Goal: Task Accomplishment & Management: Manage account settings

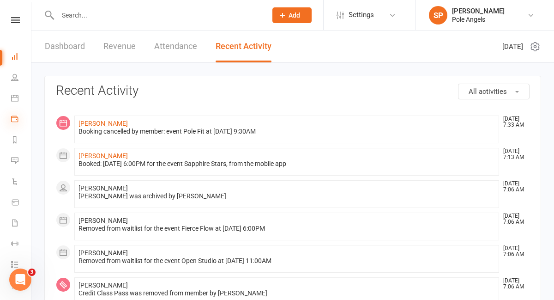
click at [14, 119] on icon at bounding box center [14, 118] width 7 height 7
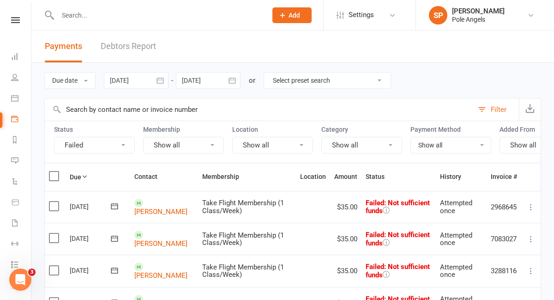
click at [297, 82] on select "Select preset search All failures All skipped payments All pending payments Suc…" at bounding box center [327, 81] width 127 height 16
click at [266, 73] on select "Select preset search All failures All skipped payments All pending payments Suc…" at bounding box center [327, 81] width 127 height 16
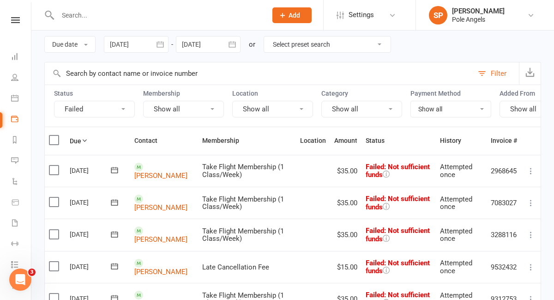
scroll to position [54, 0]
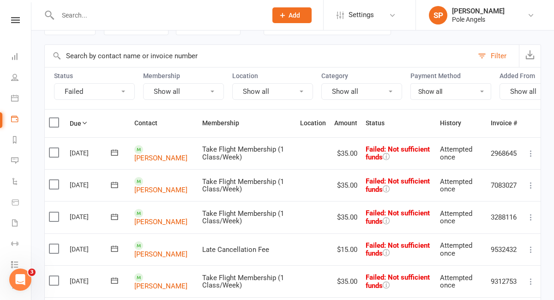
click at [531, 151] on icon at bounding box center [530, 153] width 9 height 9
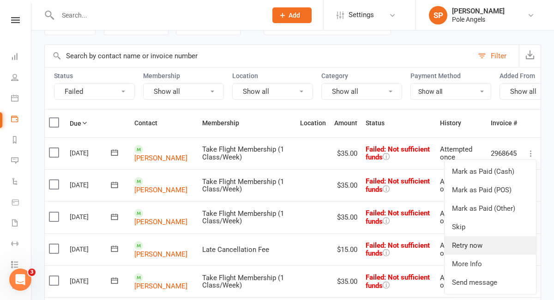
click at [467, 248] on link "Retry now" at bounding box center [490, 245] width 91 height 18
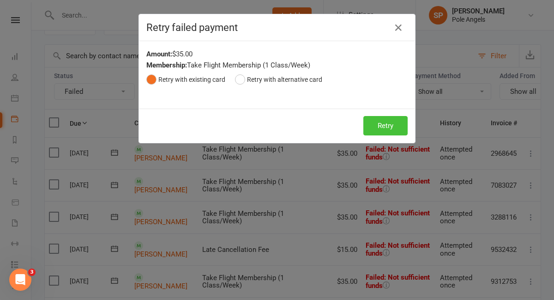
click at [386, 131] on button "Retry" at bounding box center [385, 125] width 44 height 19
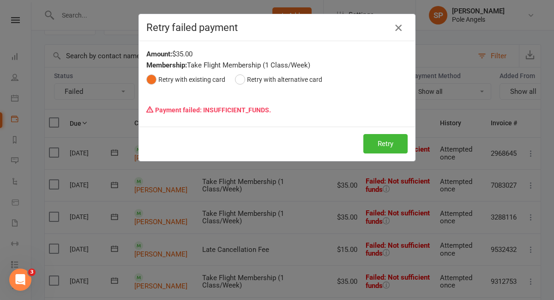
click at [397, 26] on icon "button" at bounding box center [398, 27] width 11 height 11
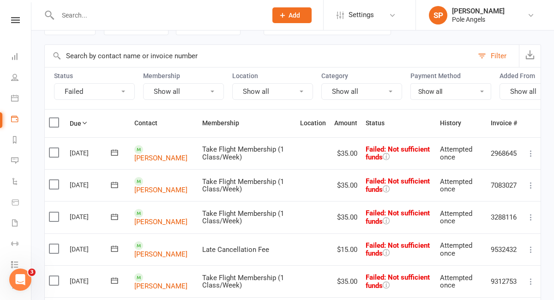
click at [532, 185] on icon at bounding box center [530, 185] width 9 height 9
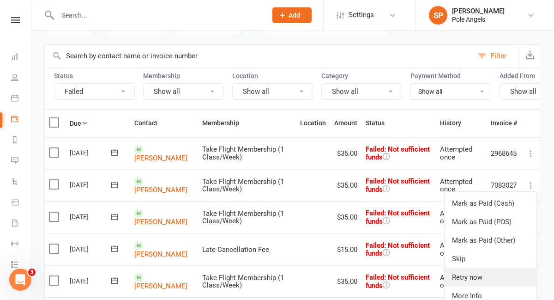
click at [460, 281] on link "Retry now" at bounding box center [490, 277] width 91 height 18
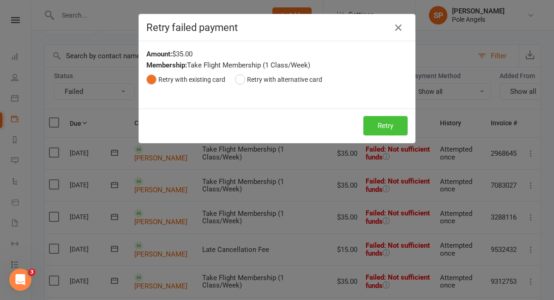
click at [389, 127] on button "Retry" at bounding box center [385, 125] width 44 height 19
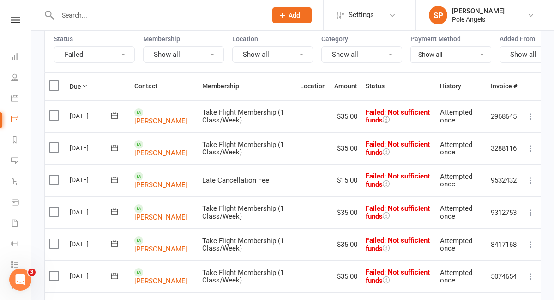
scroll to position [91, 0]
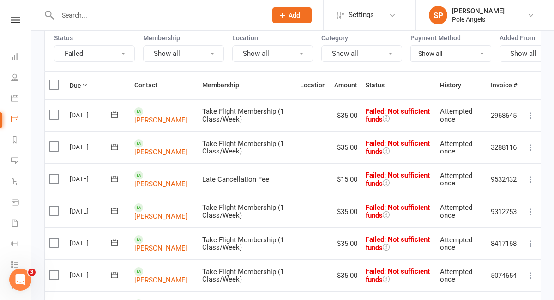
click at [114, 19] on input "text" at bounding box center [158, 15] width 206 height 13
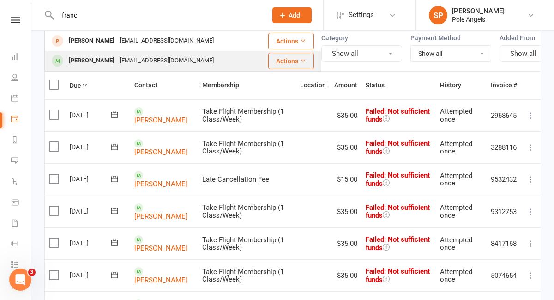
type input "franc"
click at [92, 60] on div "[PERSON_NAME]" at bounding box center [91, 60] width 51 height 13
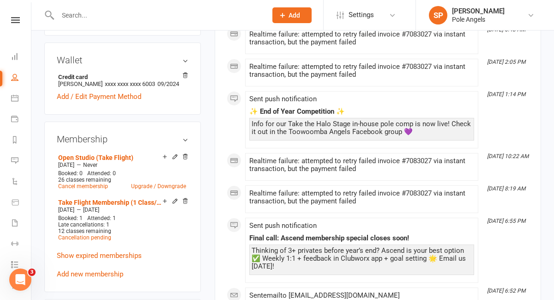
scroll to position [295, 0]
click at [188, 199] on icon at bounding box center [185, 200] width 6 height 6
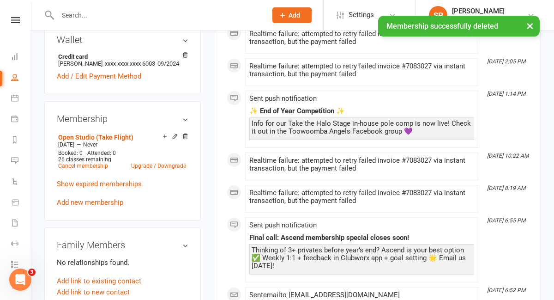
scroll to position [275, 0]
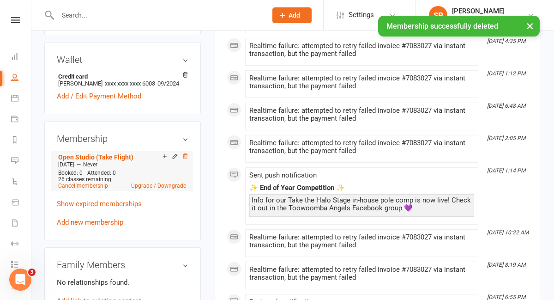
click at [188, 154] on icon at bounding box center [185, 156] width 6 height 6
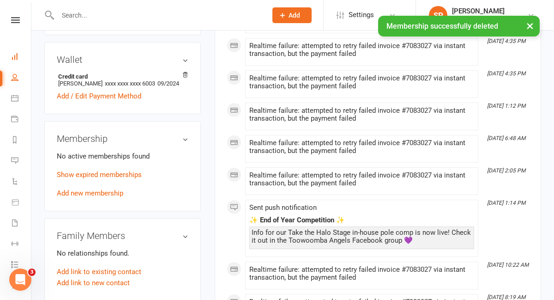
click at [13, 60] on link "Dashboard" at bounding box center [21, 57] width 21 height 21
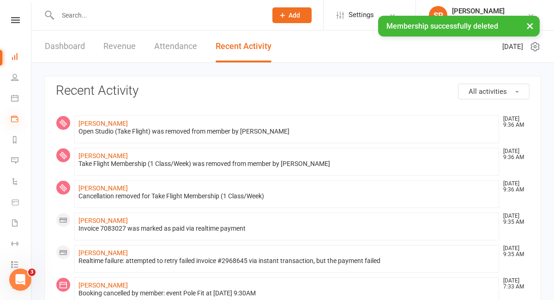
click at [15, 120] on icon at bounding box center [14, 118] width 7 height 7
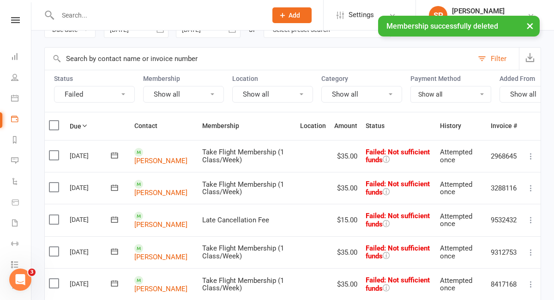
scroll to position [66, 0]
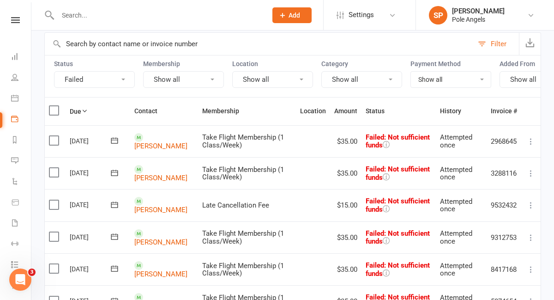
click at [532, 206] on icon at bounding box center [530, 204] width 9 height 9
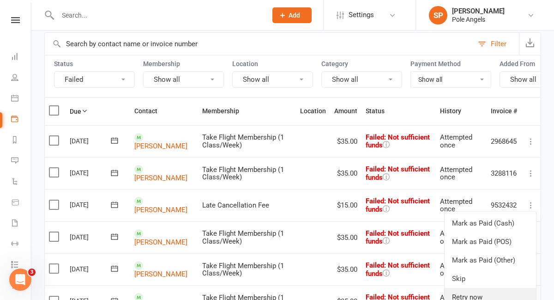
click at [468, 297] on link "Retry now" at bounding box center [490, 297] width 91 height 18
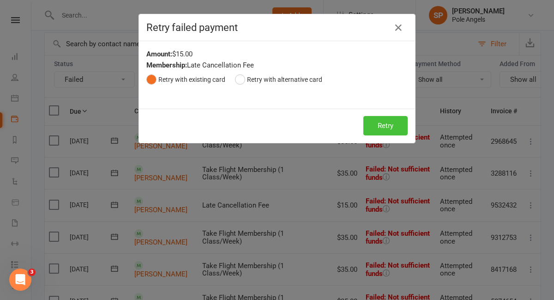
click at [391, 124] on button "Retry" at bounding box center [385, 125] width 44 height 19
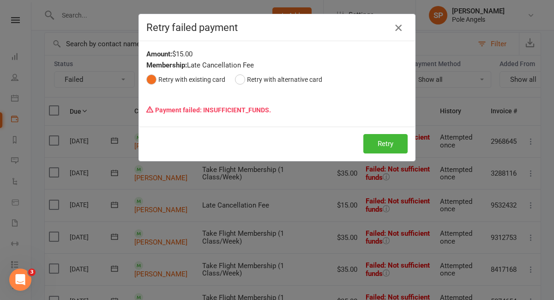
click at [399, 28] on icon "button" at bounding box center [398, 27] width 11 height 11
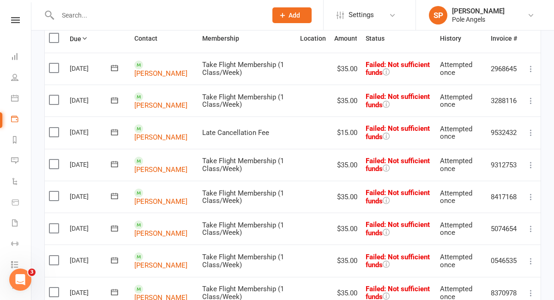
scroll to position [139, 0]
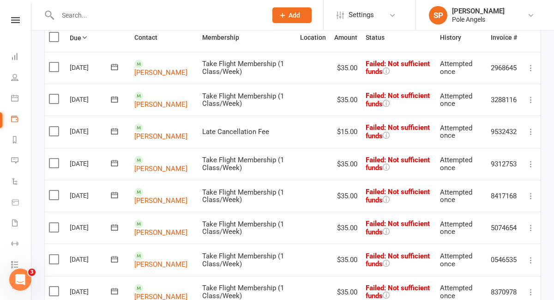
click at [534, 162] on icon at bounding box center [530, 163] width 9 height 9
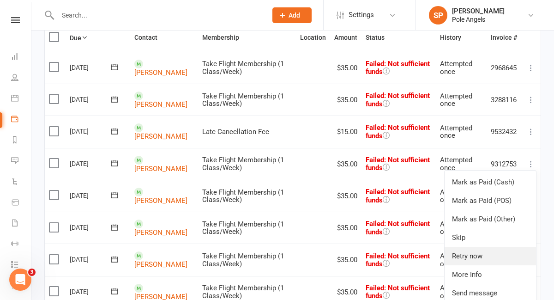
click at [471, 258] on link "Retry now" at bounding box center [490, 256] width 91 height 18
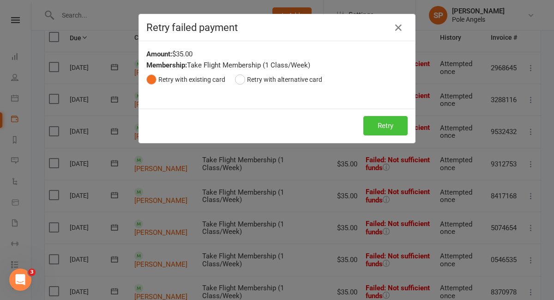
click at [403, 130] on button "Retry" at bounding box center [385, 125] width 44 height 19
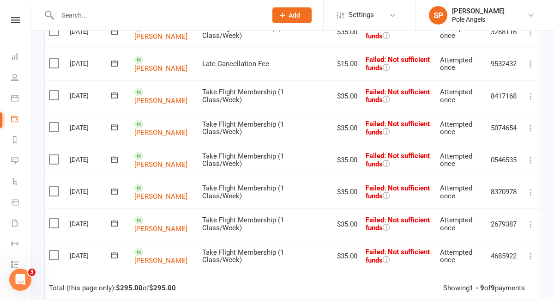
scroll to position [207, 0]
click at [530, 193] on icon at bounding box center [530, 191] width 9 height 9
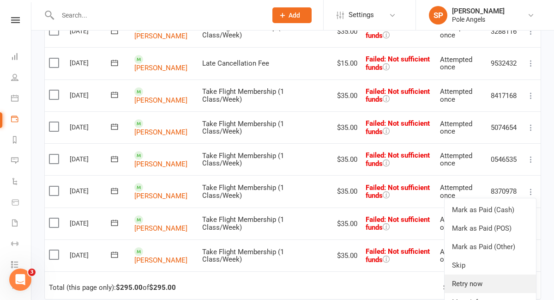
click at [459, 282] on link "Retry now" at bounding box center [490, 283] width 91 height 18
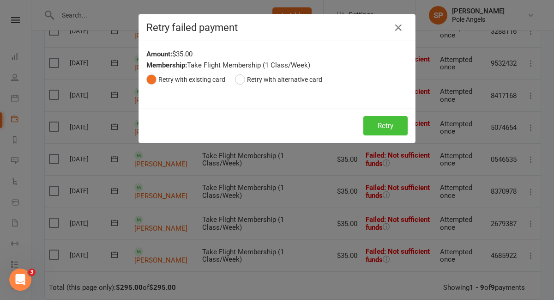
click at [382, 132] on button "Retry" at bounding box center [385, 125] width 44 height 19
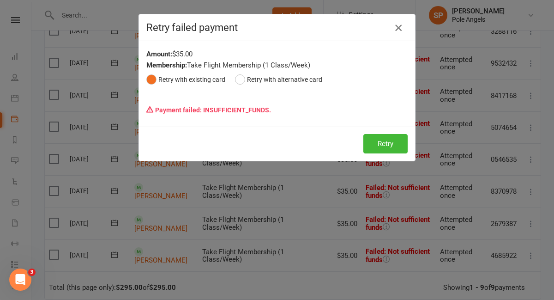
click at [402, 30] on icon "button" at bounding box center [398, 27] width 11 height 11
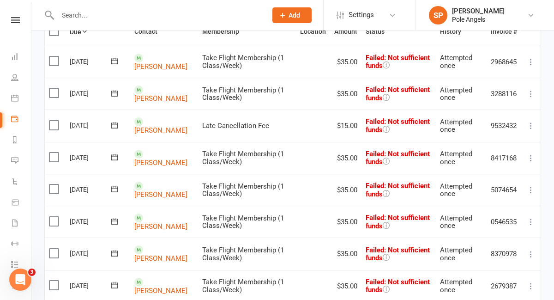
scroll to position [145, 0]
click at [531, 159] on icon at bounding box center [530, 158] width 9 height 9
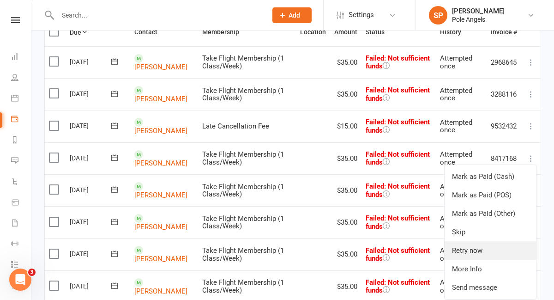
click at [472, 249] on link "Retry now" at bounding box center [490, 250] width 91 height 18
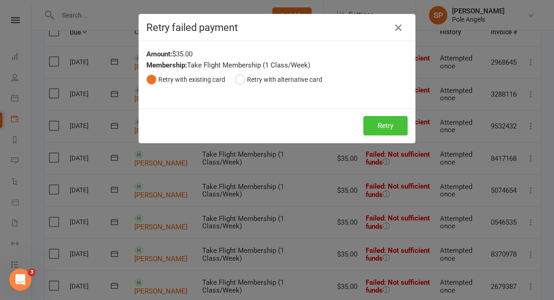
click at [395, 126] on button "Retry" at bounding box center [385, 125] width 44 height 19
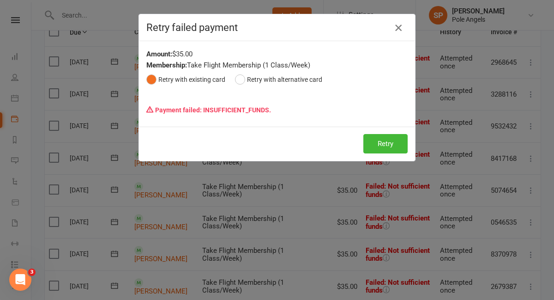
click at [404, 29] on icon "button" at bounding box center [398, 27] width 11 height 11
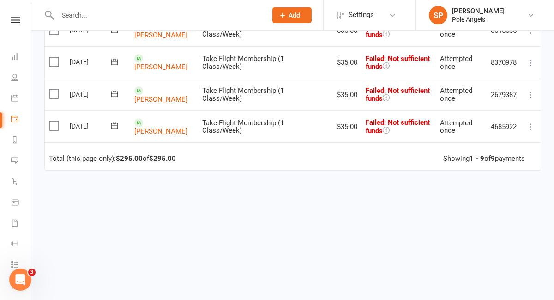
scroll to position [0, 0]
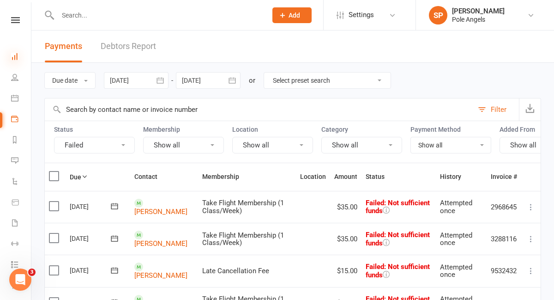
click at [15, 59] on icon at bounding box center [14, 56] width 7 height 7
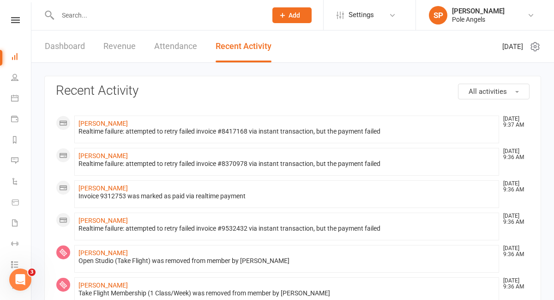
click at [121, 15] on input "text" at bounding box center [158, 15] width 206 height 13
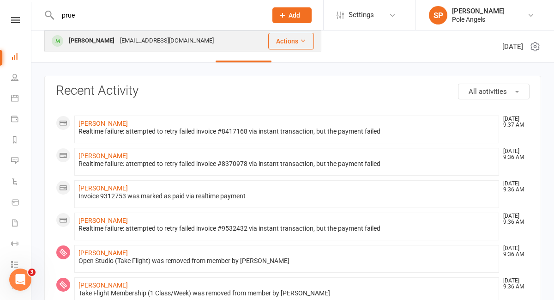
type input "prue"
click at [102, 42] on div "[PERSON_NAME]" at bounding box center [91, 40] width 51 height 13
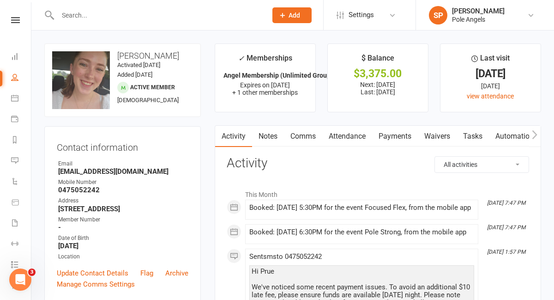
click at [393, 137] on link "Payments" at bounding box center [395, 136] width 46 height 21
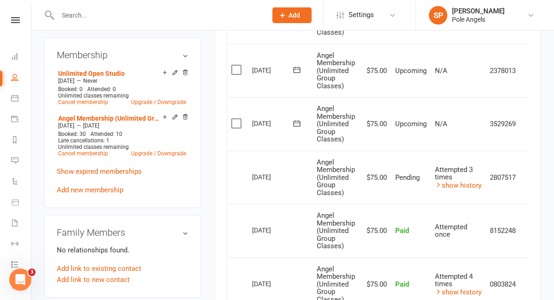
scroll to position [0, 12]
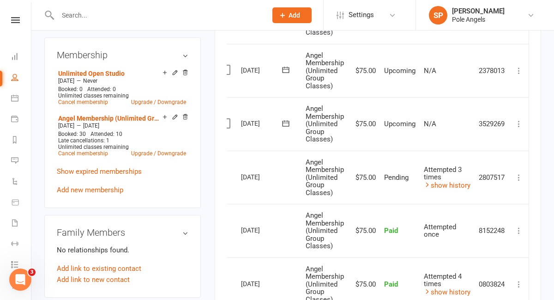
click at [521, 181] on icon at bounding box center [518, 177] width 9 height 9
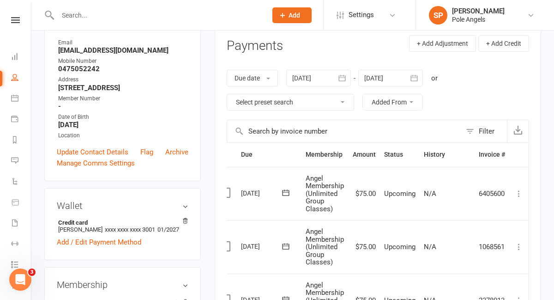
scroll to position [82, 0]
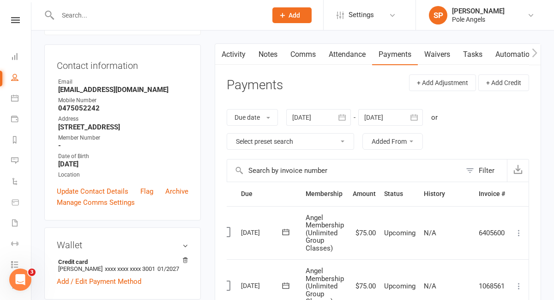
click at [85, 20] on input "text" at bounding box center [158, 15] width 206 height 13
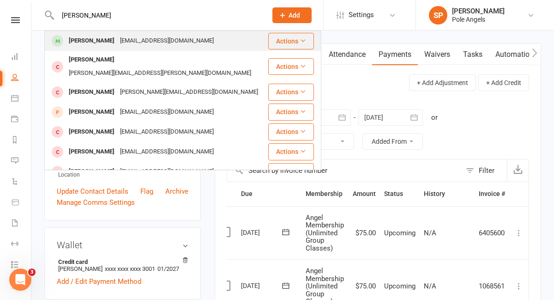
type input "[PERSON_NAME]"
click at [80, 40] on div "[PERSON_NAME]" at bounding box center [91, 40] width 51 height 13
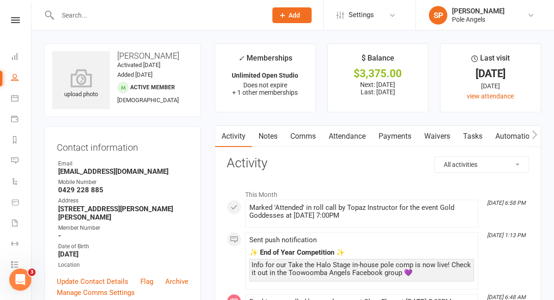
click at [388, 139] on link "Payments" at bounding box center [395, 136] width 46 height 21
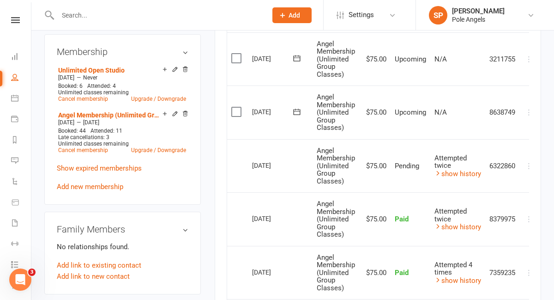
scroll to position [0, 12]
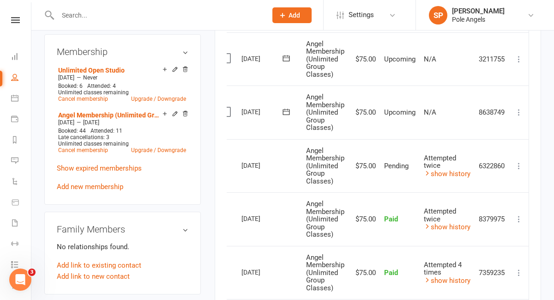
click at [518, 165] on icon at bounding box center [518, 165] width 9 height 9
click at [11, 122] on icon at bounding box center [14, 118] width 7 height 7
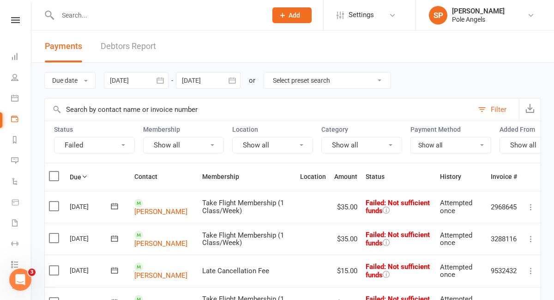
click at [313, 78] on select "Select preset search All failures All skipped payments All pending payments Suc…" at bounding box center [327, 81] width 127 height 16
select select "2"
click at [266, 73] on select "Select preset search All failures All skipped payments All pending payments Suc…" at bounding box center [327, 81] width 127 height 16
type input "[DATE]"
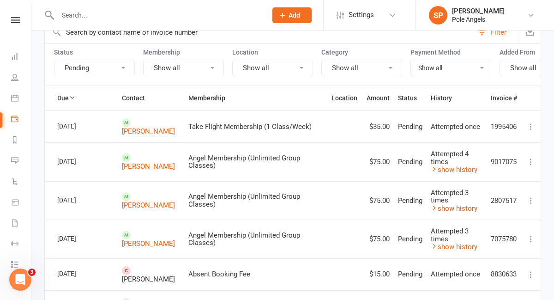
scroll to position [80, 0]
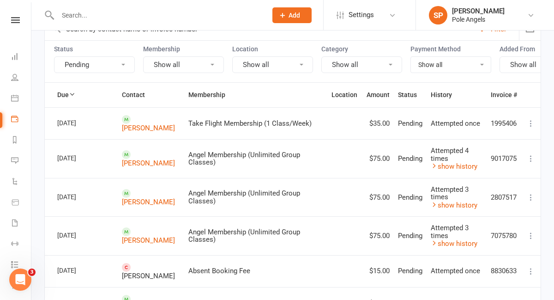
click at [532, 159] on icon at bounding box center [530, 158] width 9 height 9
click at [528, 235] on icon at bounding box center [530, 235] width 9 height 9
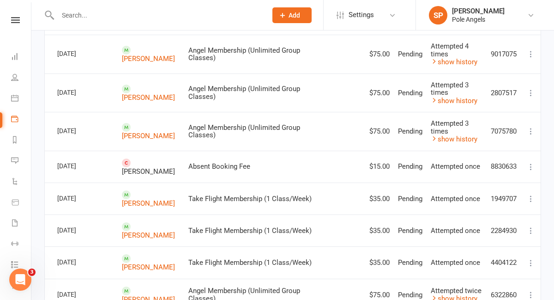
scroll to position [186, 0]
click at [531, 165] on icon at bounding box center [530, 165] width 9 height 9
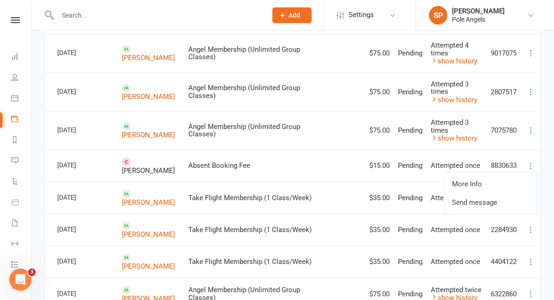
click at [531, 165] on icon at bounding box center [530, 165] width 9 height 9
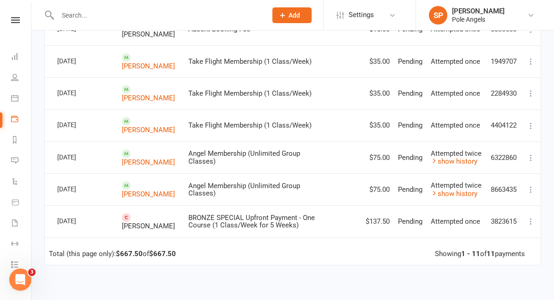
scroll to position [323, 0]
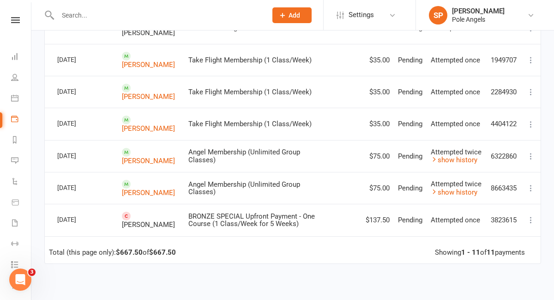
click at [532, 188] on icon at bounding box center [530, 187] width 9 height 9
click at [528, 188] on icon at bounding box center [530, 187] width 9 height 9
click at [468, 190] on link "show history" at bounding box center [454, 192] width 47 height 8
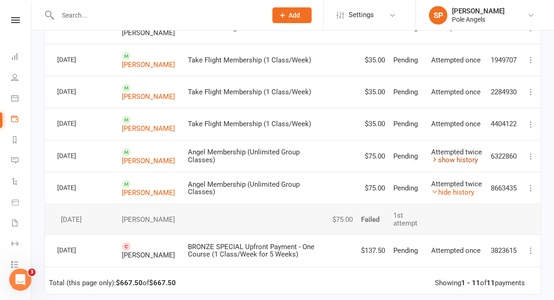
click at [458, 158] on link "show history" at bounding box center [454, 160] width 47 height 8
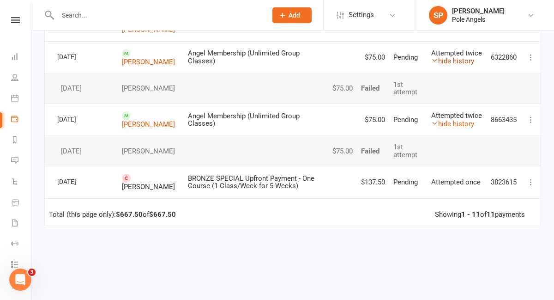
scroll to position [0, 0]
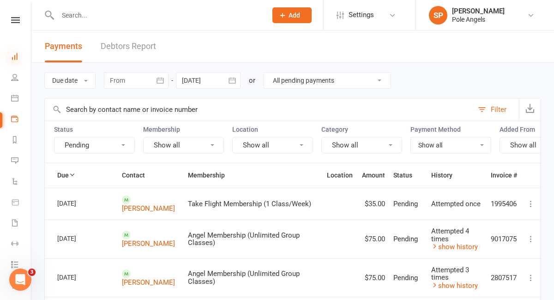
click at [18, 58] on icon at bounding box center [14, 56] width 7 height 7
